Goal: Book appointment/travel/reservation

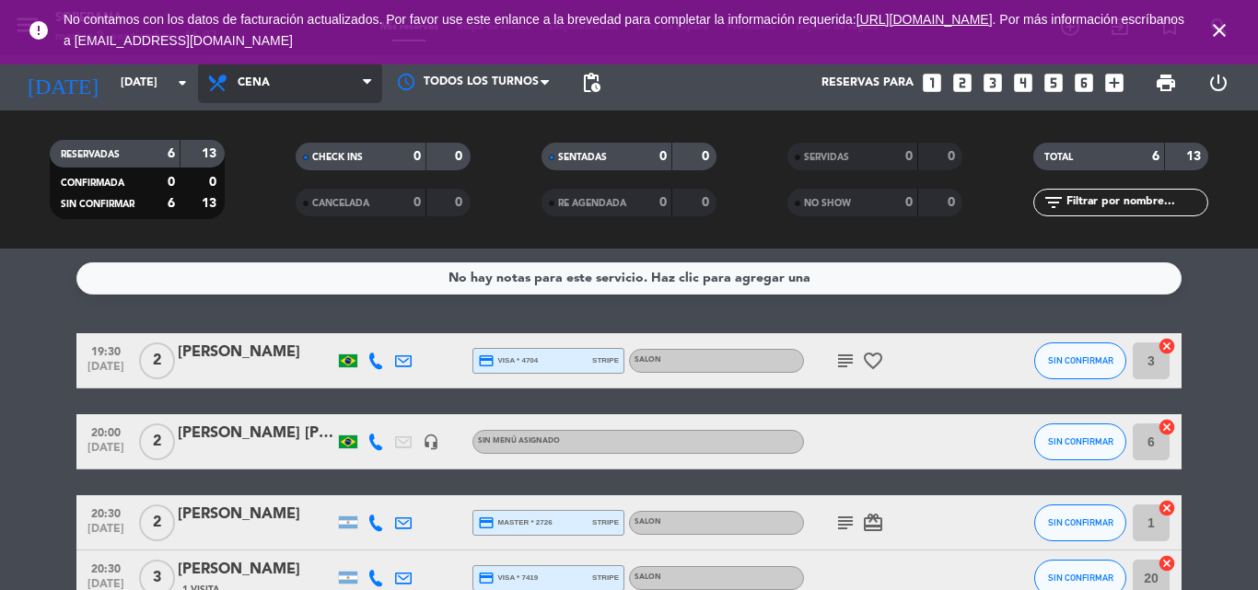
click at [250, 80] on span "Cena" at bounding box center [254, 82] width 32 height 13
click at [273, 165] on div "menu Soberana [DATE] 9. septiembre - 16:07 Mis reservas Mapa de mesas Disponibi…" at bounding box center [629, 124] width 1258 height 249
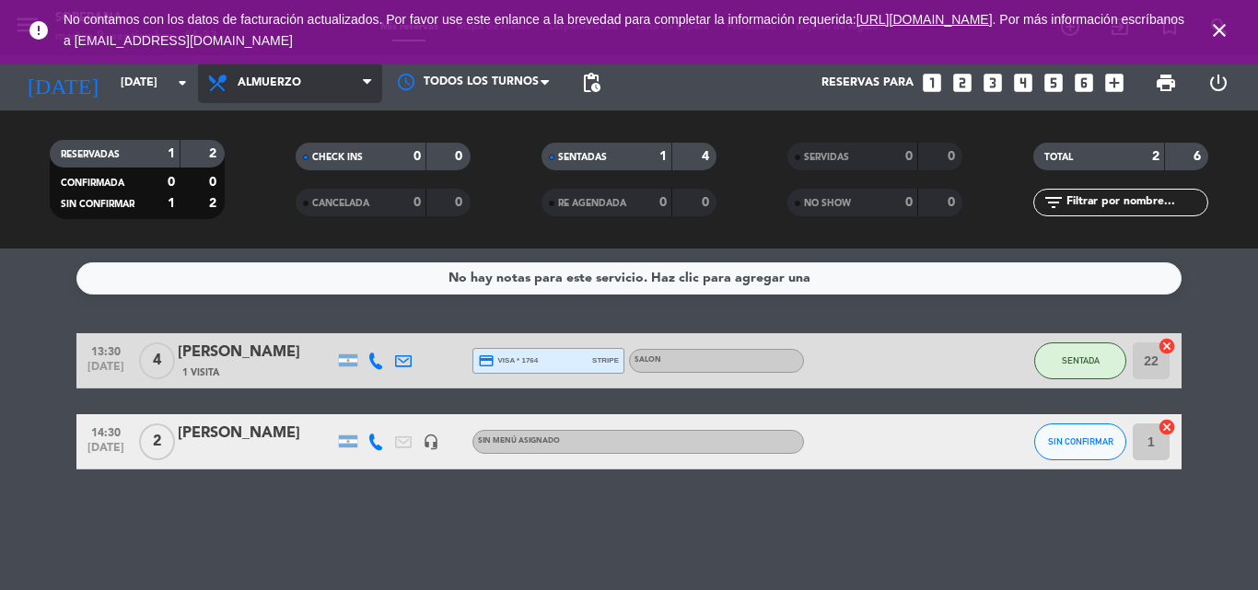
click at [293, 83] on span "Almuerzo" at bounding box center [270, 82] width 64 height 13
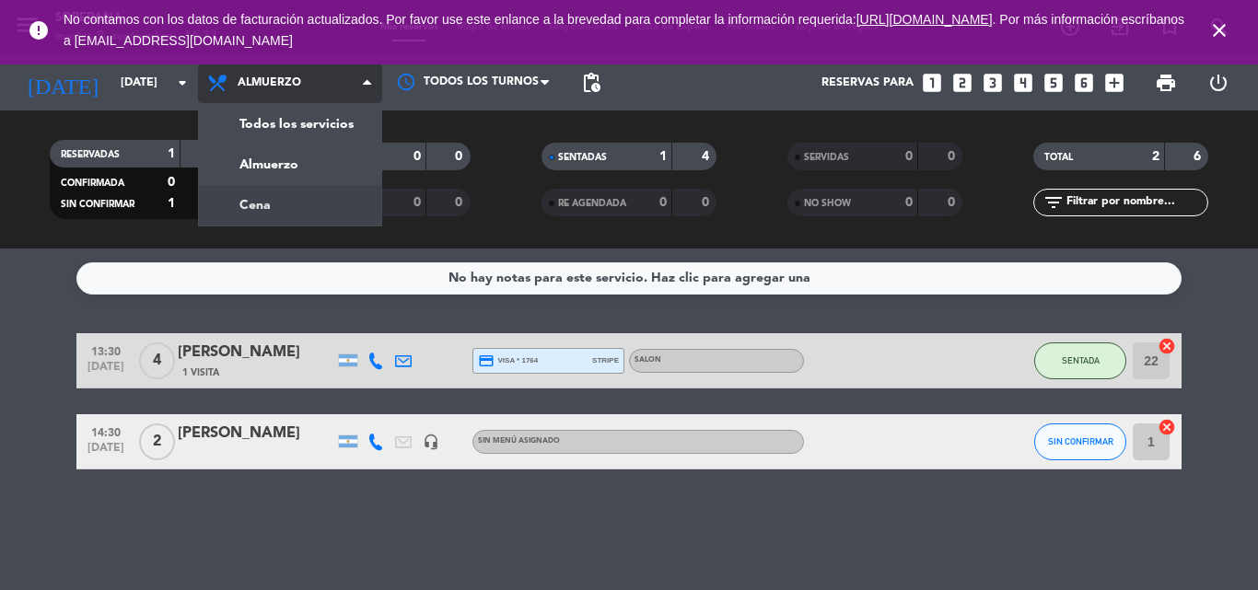
click at [245, 201] on div "menu Soberana [DATE] 9. septiembre - 16:33 Mis reservas Mapa de mesas Disponibi…" at bounding box center [629, 124] width 1258 height 249
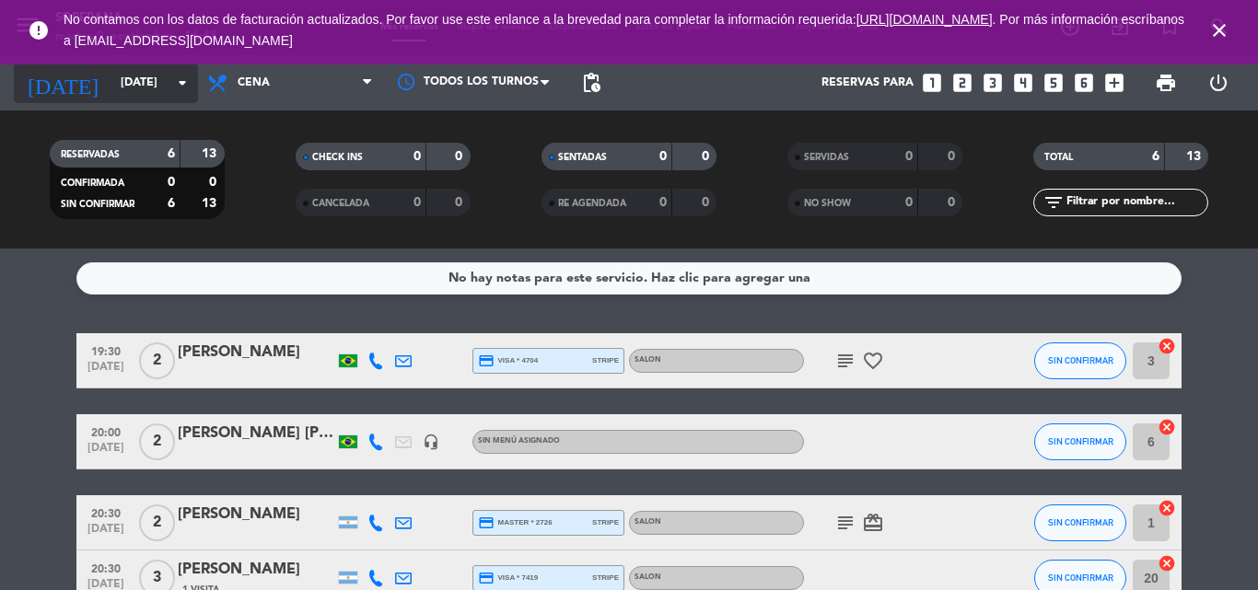
click at [129, 90] on input "[DATE]" at bounding box center [189, 82] width 156 height 31
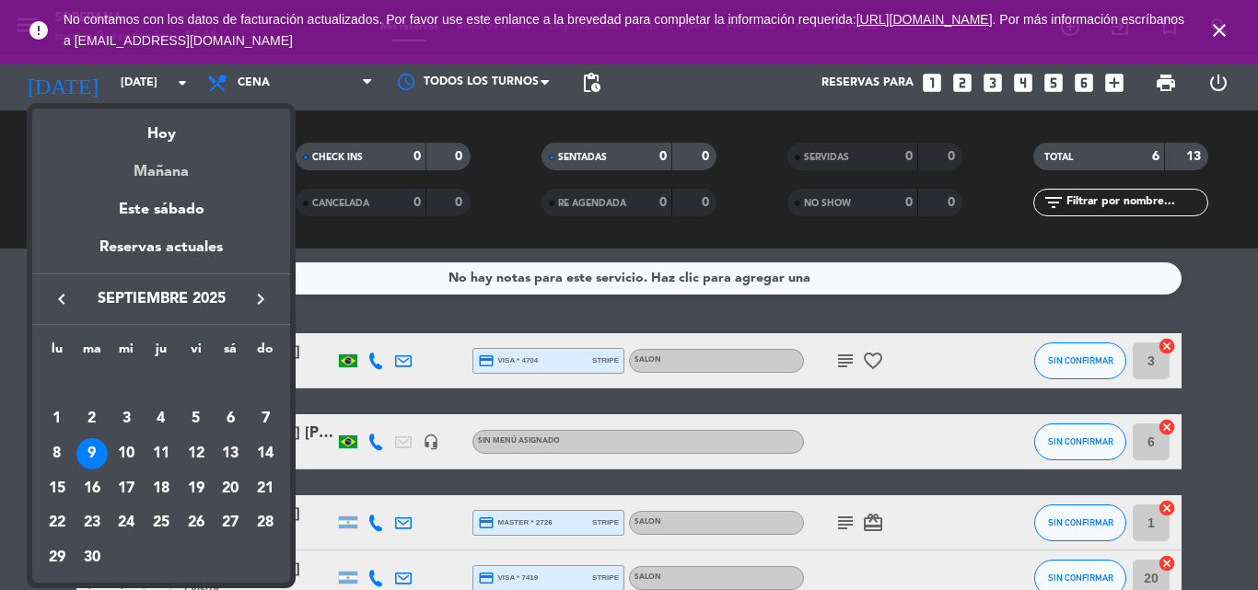
click at [196, 176] on div "Mañana" at bounding box center [161, 165] width 258 height 38
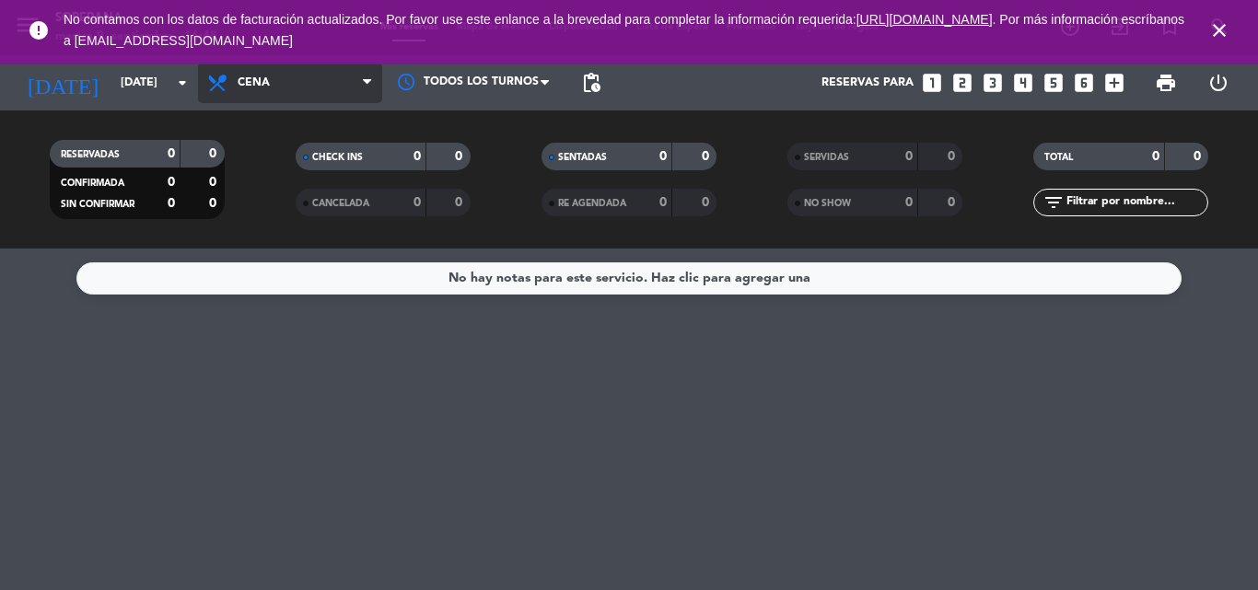
click at [347, 95] on span "Cena" at bounding box center [290, 83] width 184 height 41
click at [335, 156] on div "menu Soberana [DATE] 9. septiembre - 16:48 Mis reservas Mapa de mesas Disponibi…" at bounding box center [629, 124] width 1258 height 249
click at [316, 77] on span "Almuerzo" at bounding box center [290, 83] width 184 height 41
click at [298, 196] on div "menu Soberana [DATE] 9. septiembre - 16:48 Mis reservas Mapa de mesas Disponibi…" at bounding box center [629, 124] width 1258 height 249
click at [257, 82] on span "Cena" at bounding box center [254, 82] width 32 height 13
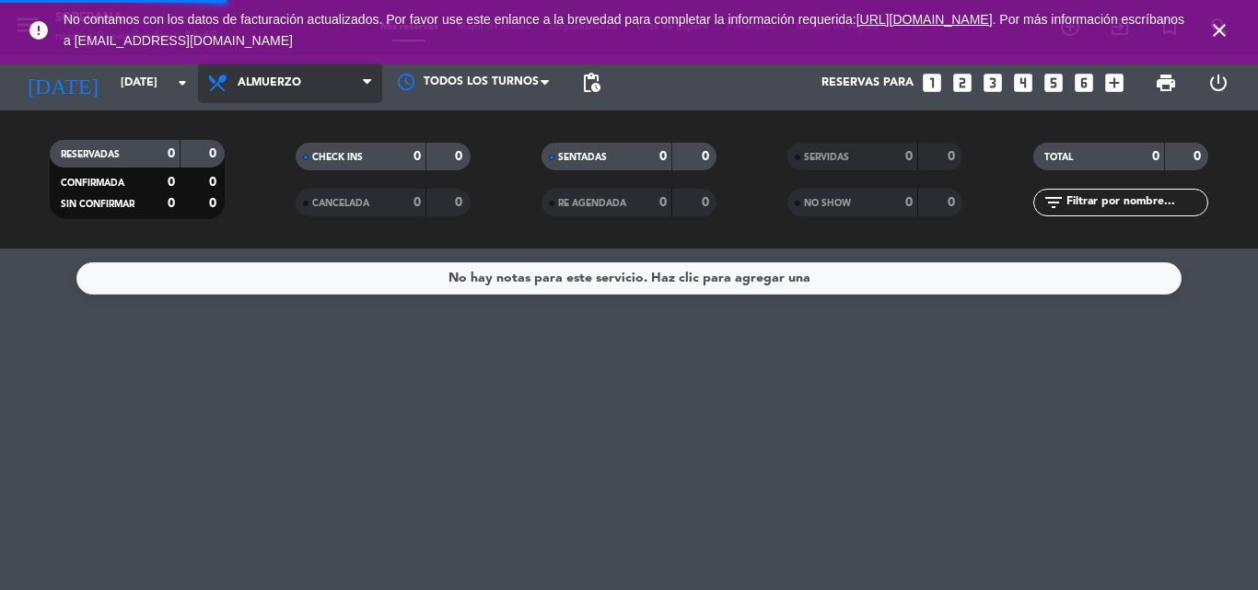
click at [337, 166] on div "menu Soberana [DATE] 9. septiembre - 16:49 Mis reservas Mapa de mesas Disponibi…" at bounding box center [629, 124] width 1258 height 249
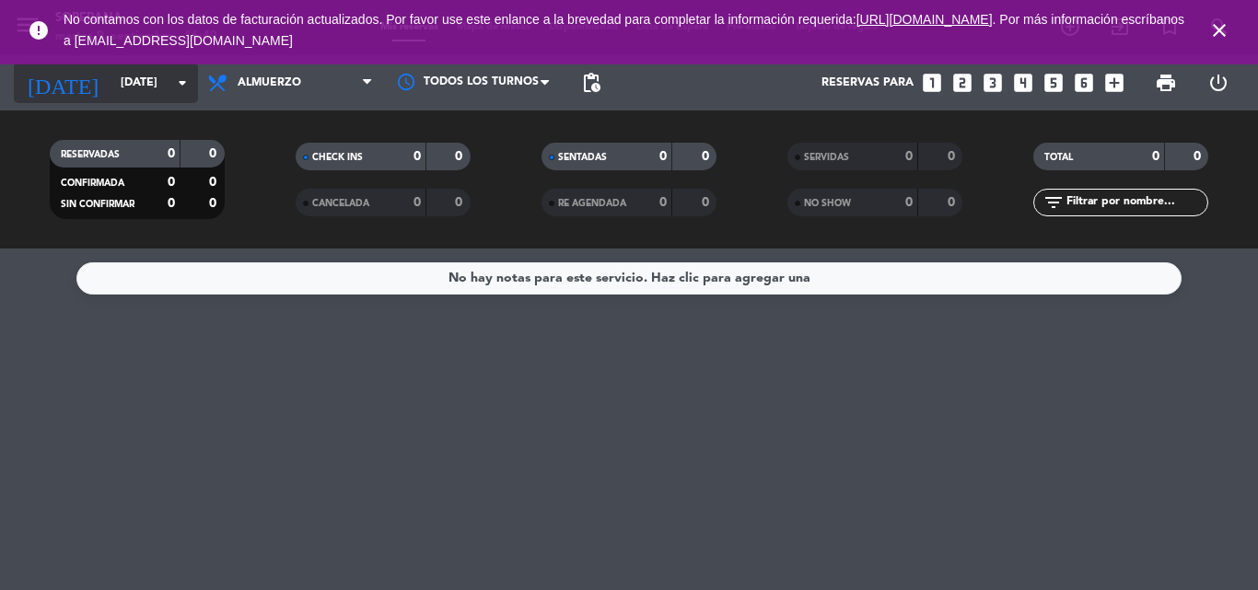
click at [161, 85] on input "[DATE]" at bounding box center [189, 82] width 156 height 31
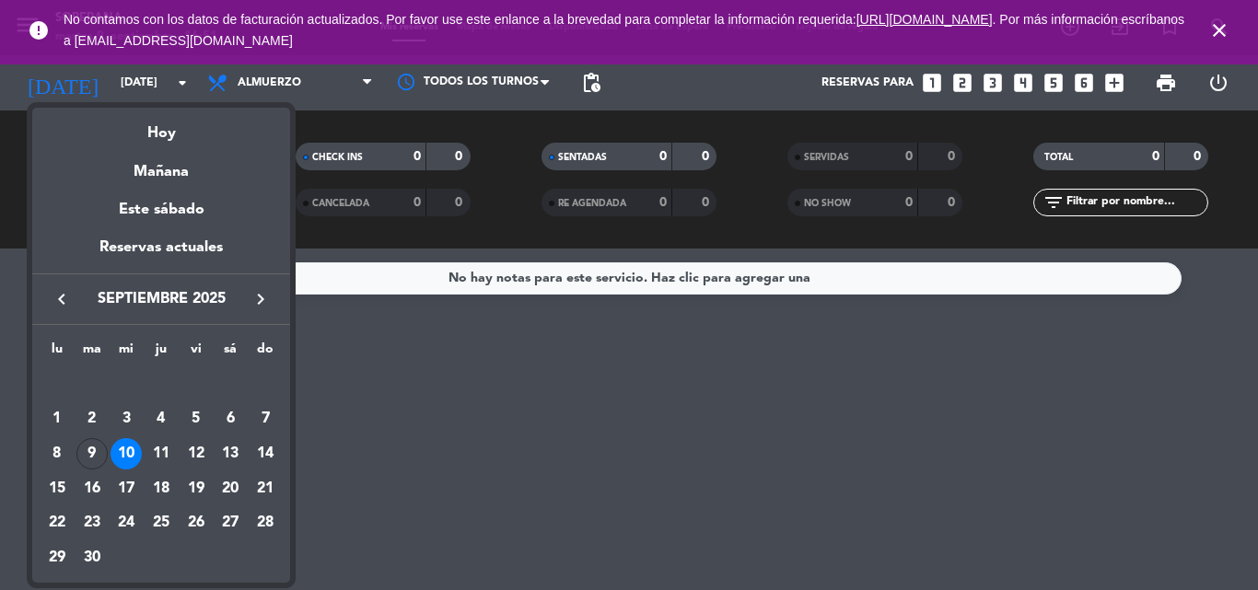
click at [514, 492] on div at bounding box center [629, 295] width 1258 height 590
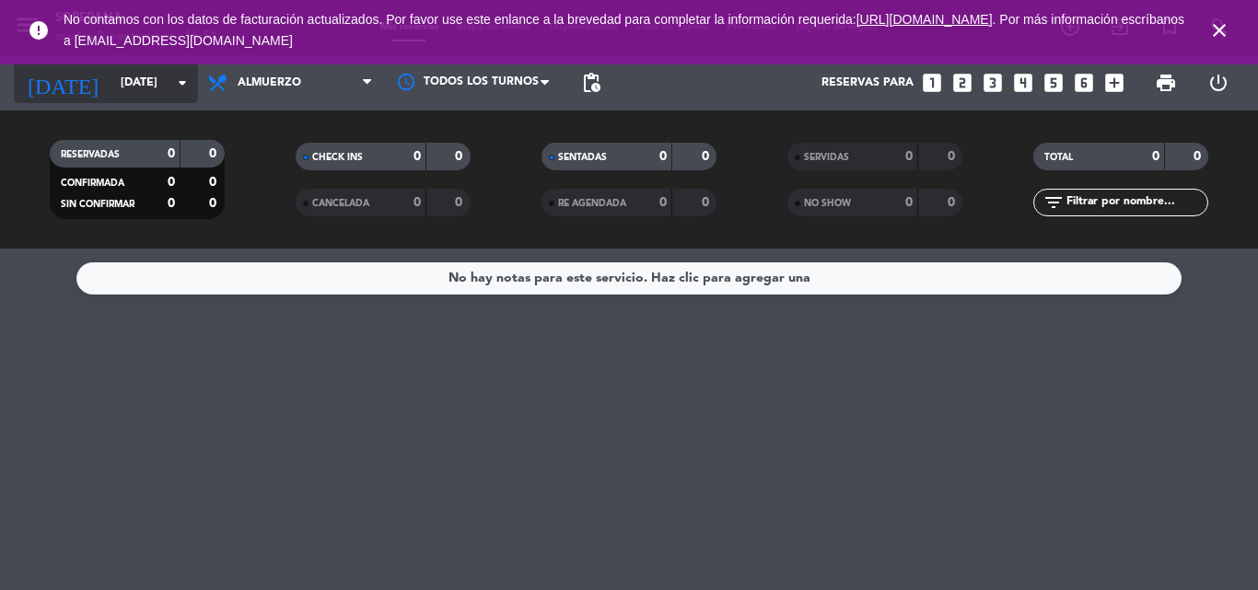
click at [172, 90] on icon "arrow_drop_down" at bounding box center [182, 83] width 22 height 22
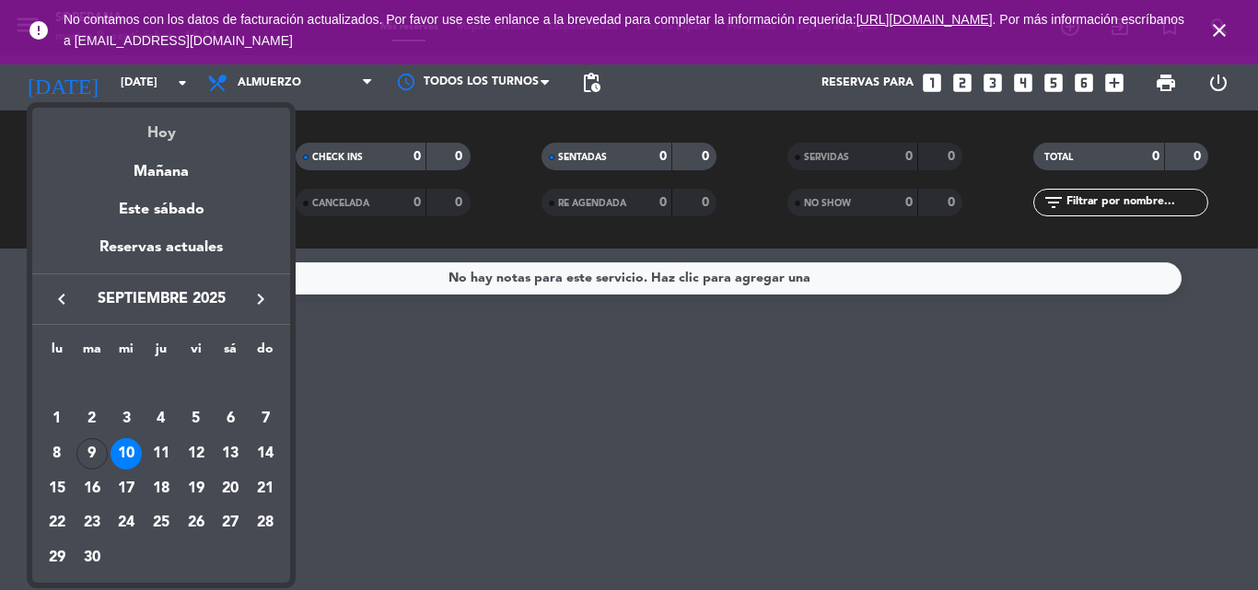
click at [186, 132] on div "Hoy" at bounding box center [161, 127] width 258 height 38
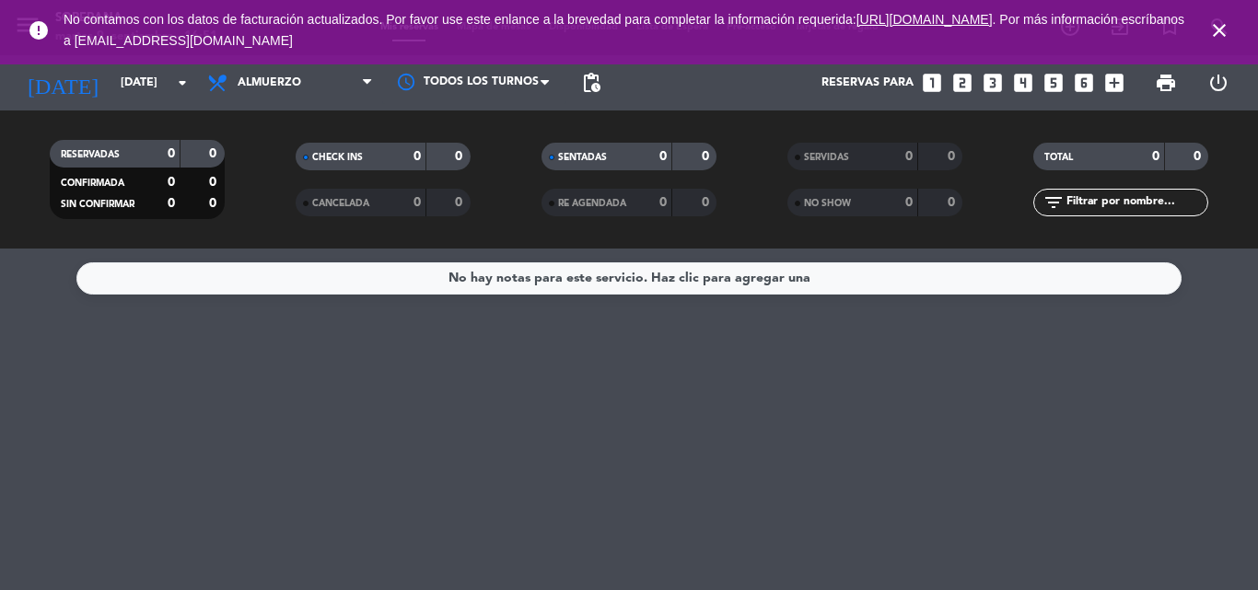
type input "[DATE]"
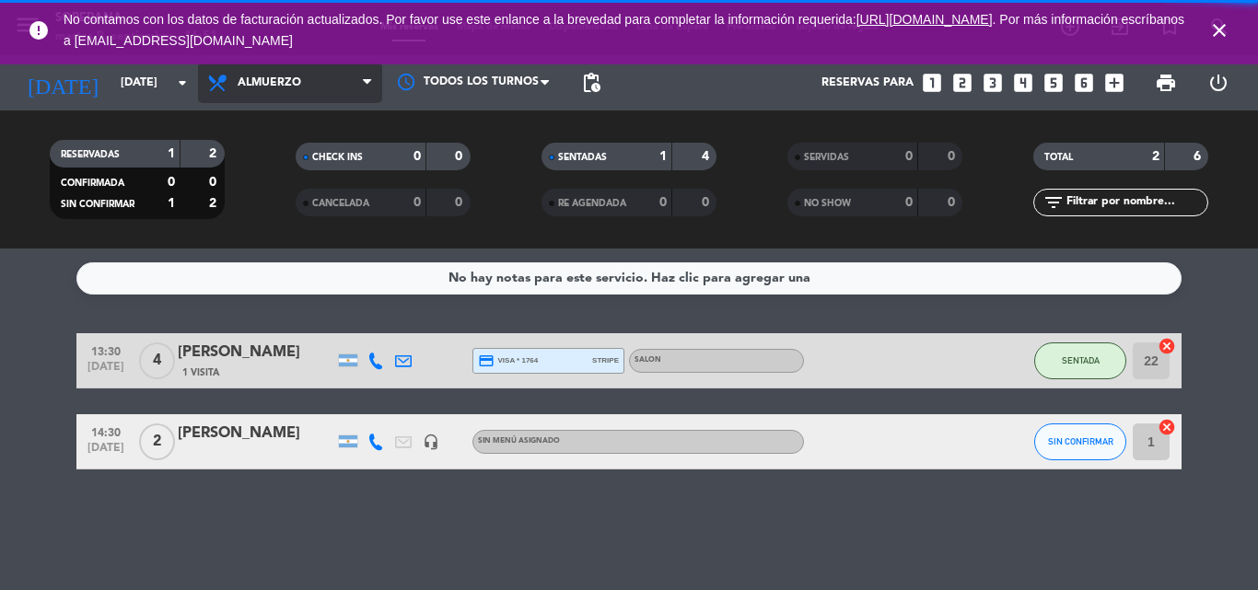
click at [307, 92] on span "Almuerzo" at bounding box center [290, 83] width 184 height 41
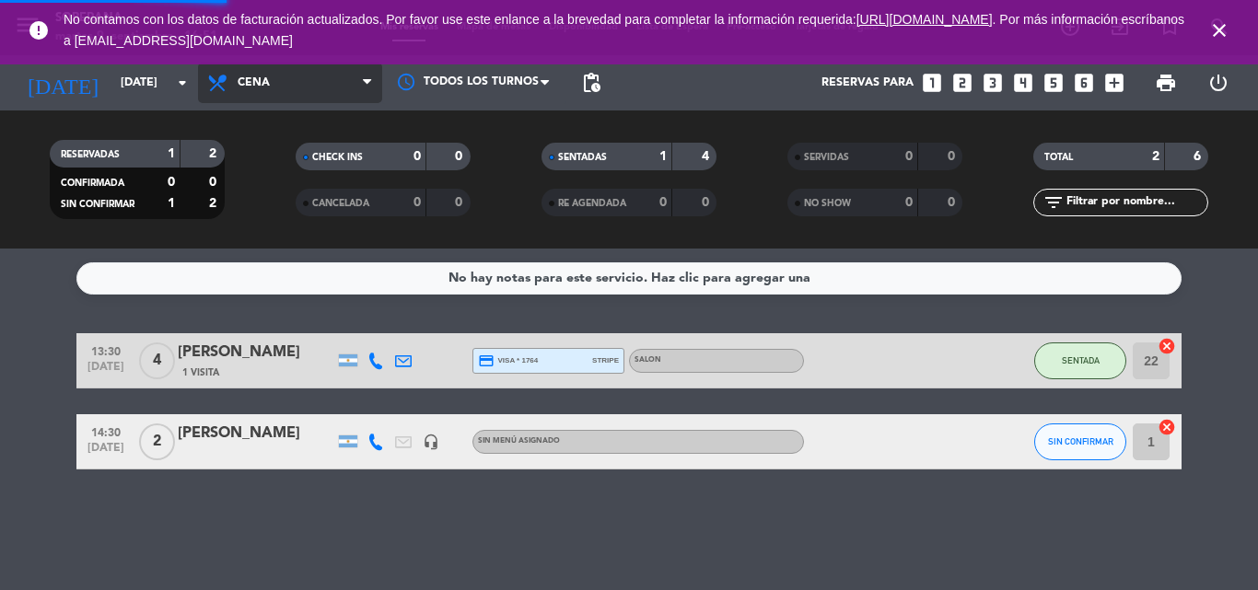
click at [328, 196] on div "menu Soberana [DATE] 9. septiembre - 16:51 Mis reservas Mapa de mesas Disponibi…" at bounding box center [629, 124] width 1258 height 249
